Goal: Transaction & Acquisition: Subscribe to service/newsletter

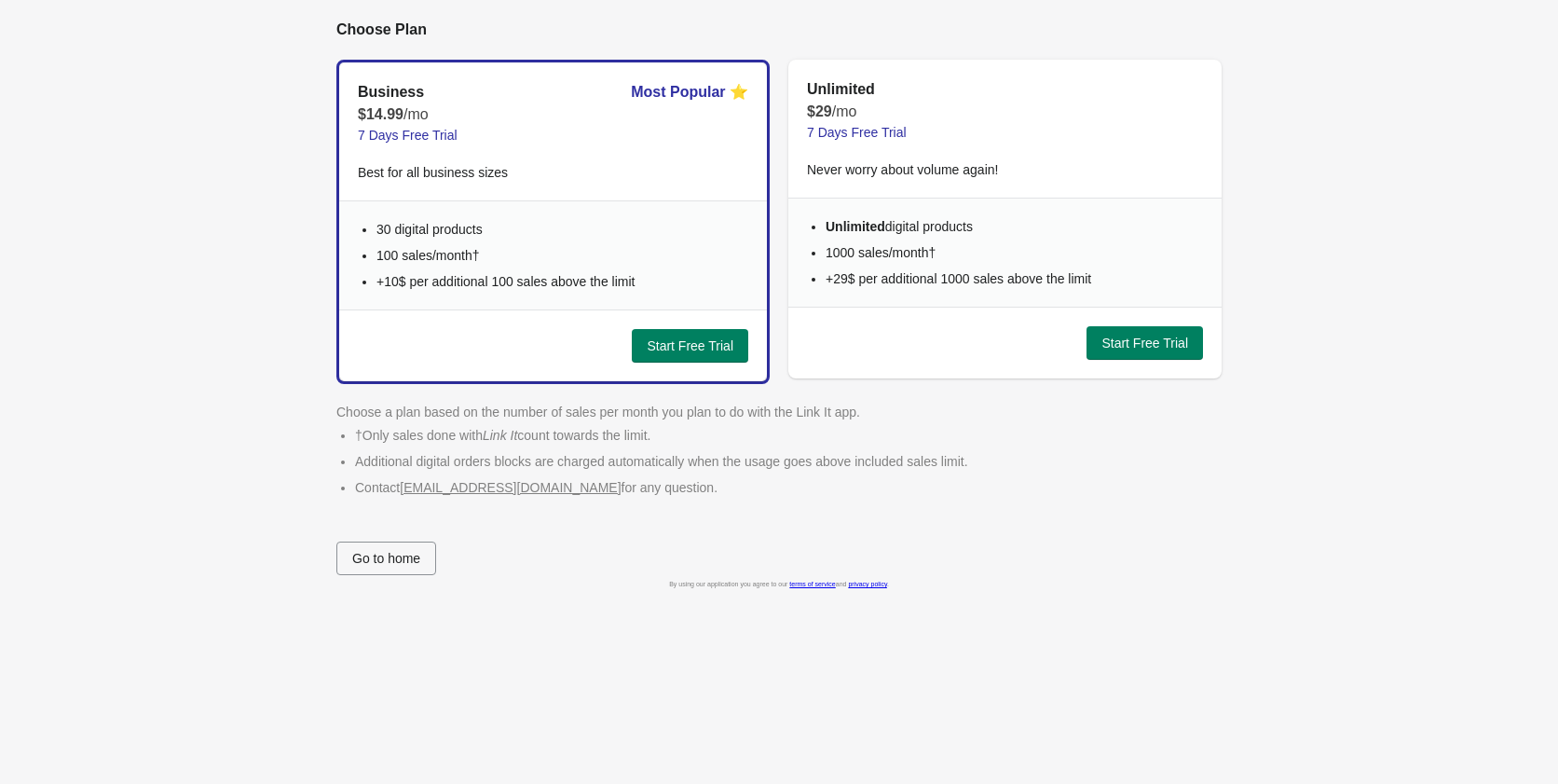
click at [912, 559] on div "Go to home" at bounding box center [779, 557] width 886 height 33
